Goal: Check status: Check status

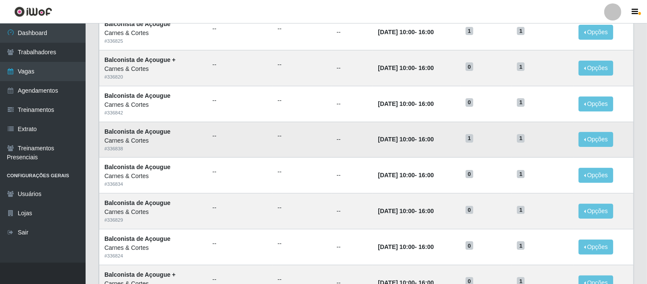
scroll to position [237, 0]
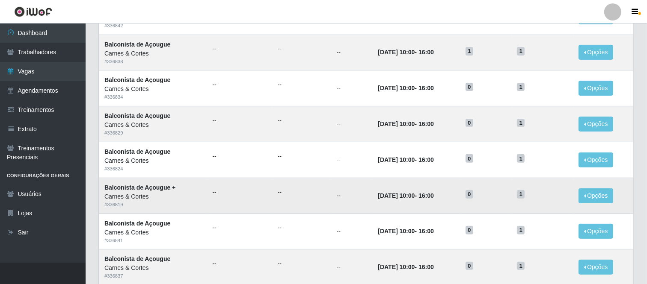
click at [289, 206] on td "--" at bounding box center [302, 196] width 59 height 36
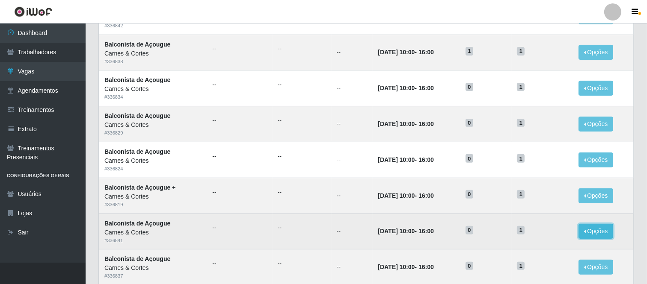
click at [604, 233] on button "Opções" at bounding box center [595, 231] width 35 height 15
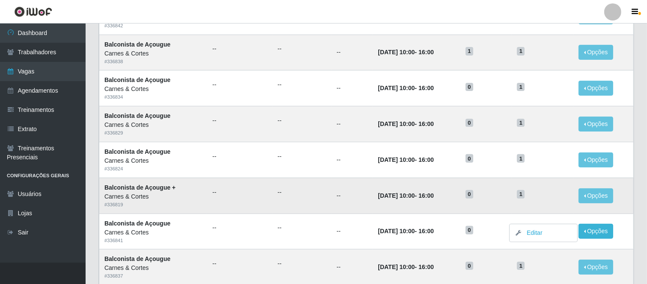
click at [521, 199] on td "1" at bounding box center [542, 196] width 61 height 36
click at [458, 198] on td "[DATE] 10:00 - 16:00" at bounding box center [417, 196] width 88 height 36
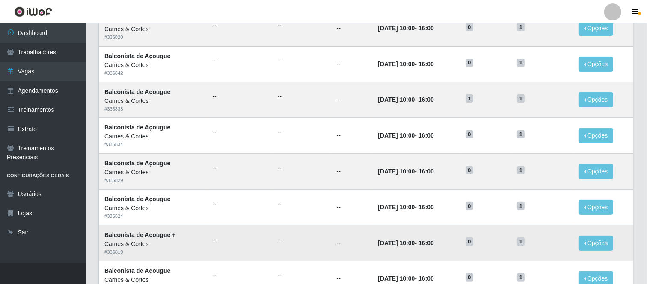
scroll to position [142, 0]
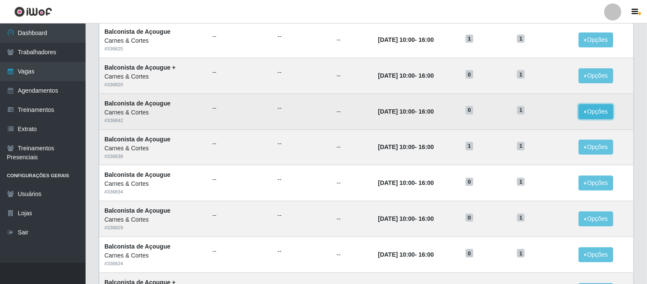
click at [598, 115] on button "Opções" at bounding box center [595, 111] width 35 height 15
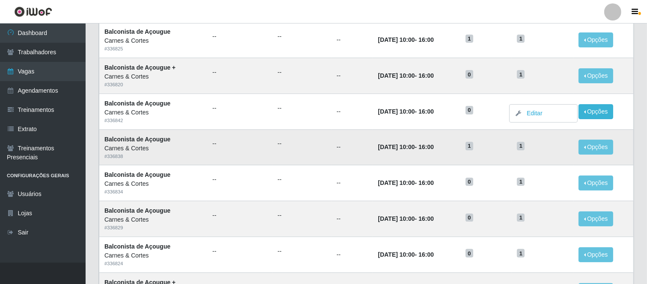
drag, startPoint x: 447, startPoint y: 157, endPoint x: 481, endPoint y: 133, distance: 41.9
click at [447, 157] on td "[DATE] 10:00 - 16:00" at bounding box center [417, 148] width 88 height 36
click at [587, 77] on button "Opções" at bounding box center [595, 75] width 35 height 15
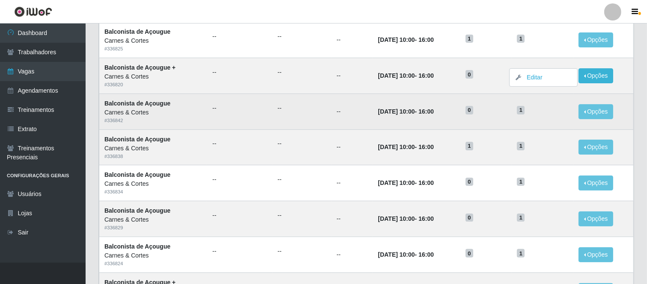
click at [507, 114] on h5 "0" at bounding box center [485, 109] width 41 height 9
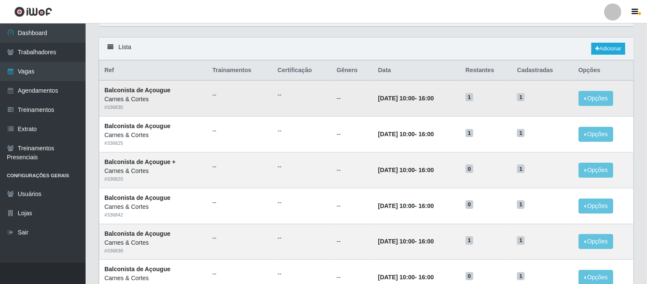
scroll to position [47, 0]
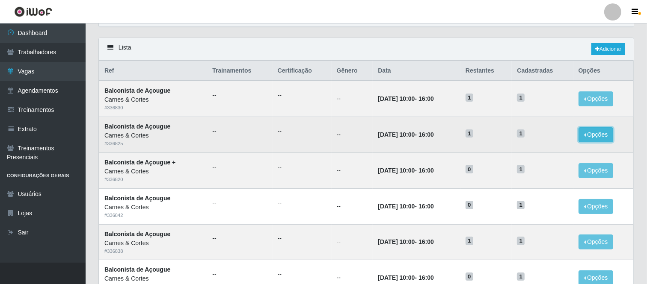
click at [589, 134] on button "Opções" at bounding box center [595, 134] width 35 height 15
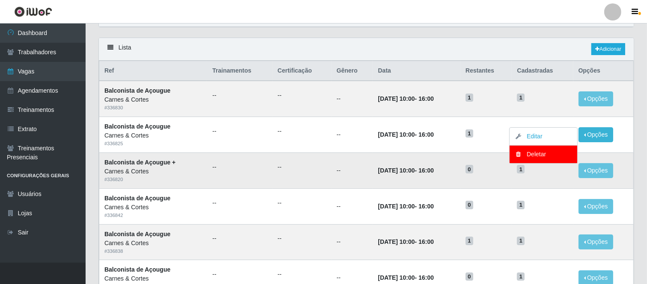
click at [460, 164] on td "[DATE] 10:00 - 16:00" at bounding box center [417, 171] width 88 height 36
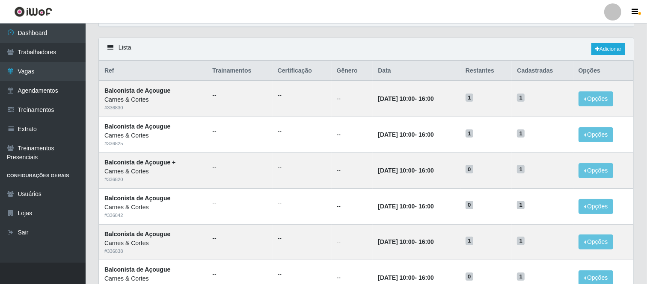
drag, startPoint x: 401, startPoint y: 58, endPoint x: 382, endPoint y: 56, distance: 19.4
click at [403, 60] on div "Lista Adicionar" at bounding box center [366, 49] width 535 height 23
